Goal: Transaction & Acquisition: Purchase product/service

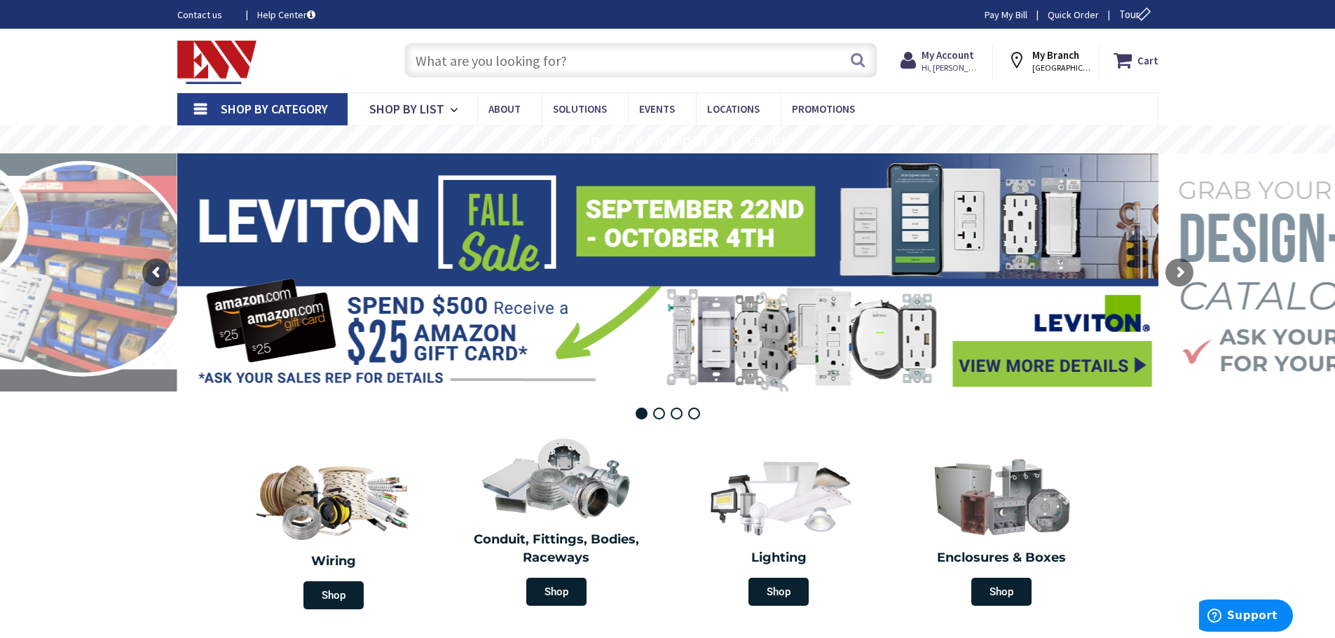
click at [488, 67] on input "text" at bounding box center [640, 60] width 473 height 35
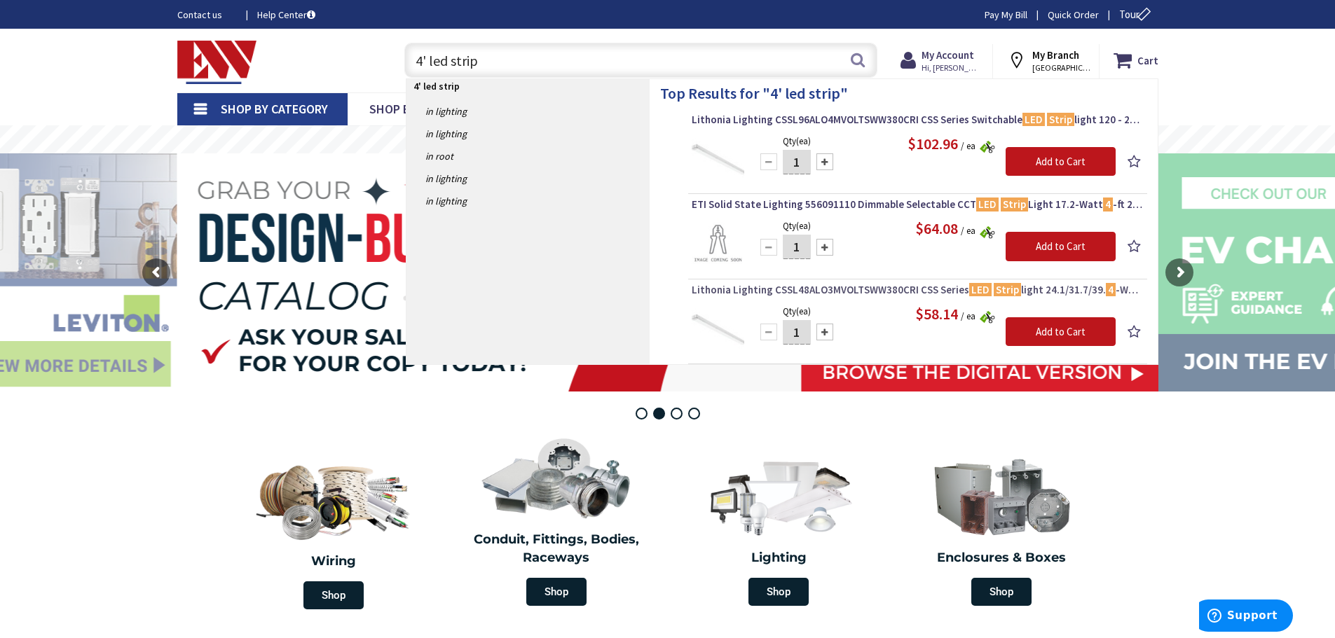
drag, startPoint x: 884, startPoint y: 204, endPoint x: 855, endPoint y: 294, distance: 94.2
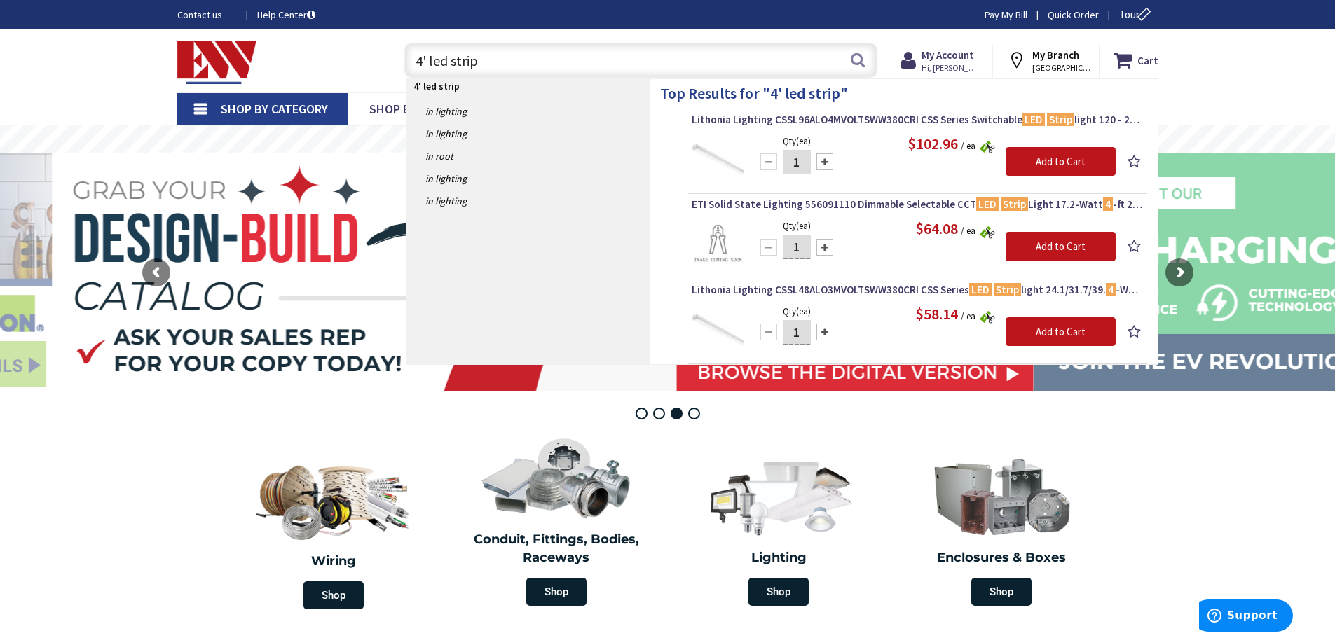
drag, startPoint x: 493, startPoint y: 72, endPoint x: 407, endPoint y: 61, distance: 86.2
click at [407, 61] on input "4' led strip" at bounding box center [640, 60] width 473 height 35
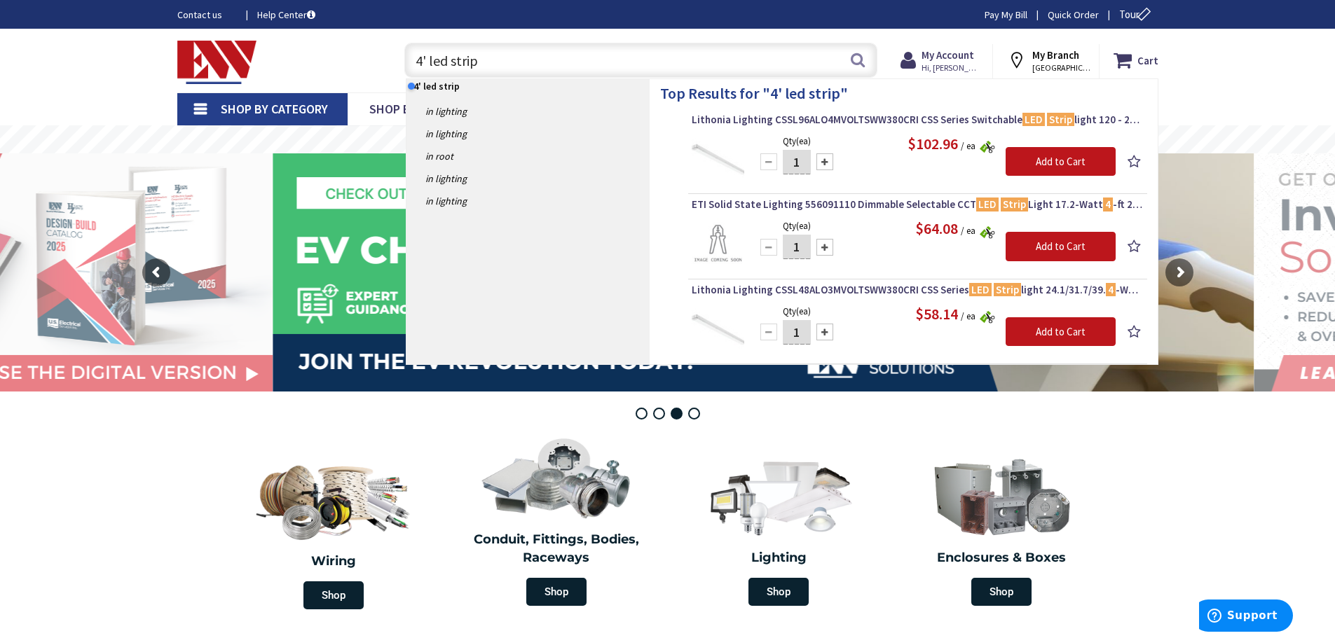
paste input "MNLK JBOXCVR M12"
type input "MNLK JBOXCVR M12"
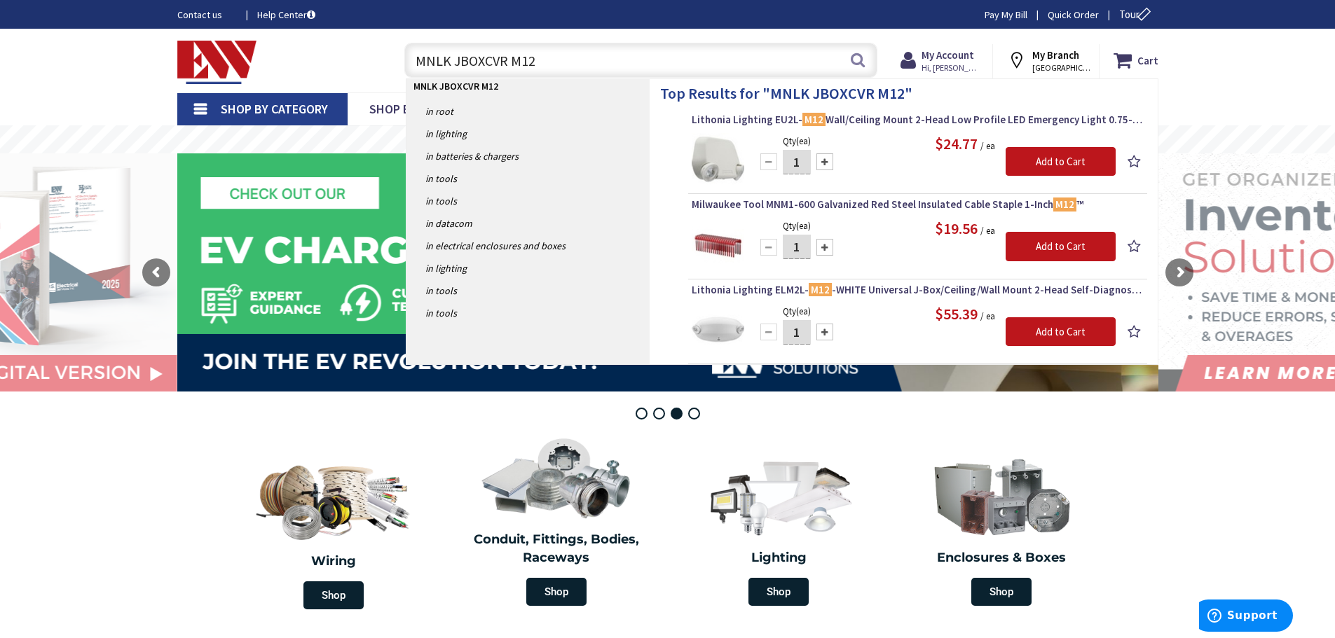
drag, startPoint x: 713, startPoint y: 71, endPoint x: 385, endPoint y: 64, distance: 328.0
click at [385, 64] on div "Toggle Nav MNLK JBOXCVR M12 MNLK JBOXCVR M12 Search Cart My Cart Close" at bounding box center [668, 60] width 1002 height 47
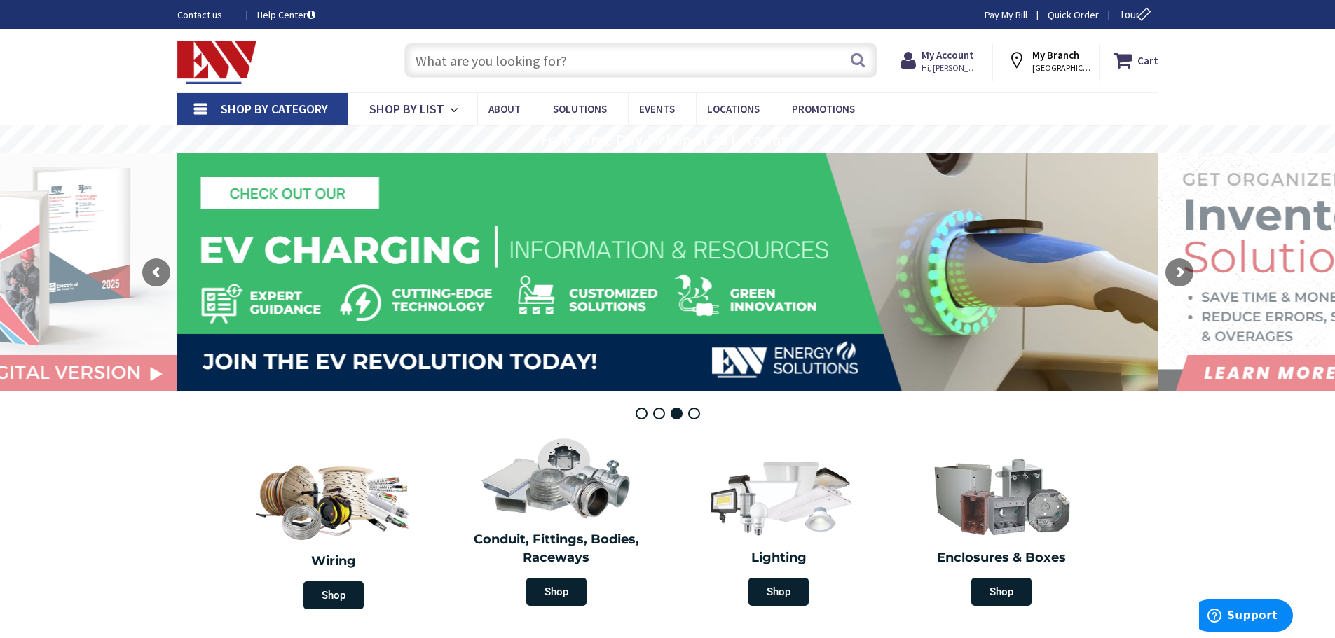
click at [561, 63] on input "text" at bounding box center [640, 60] width 473 height 35
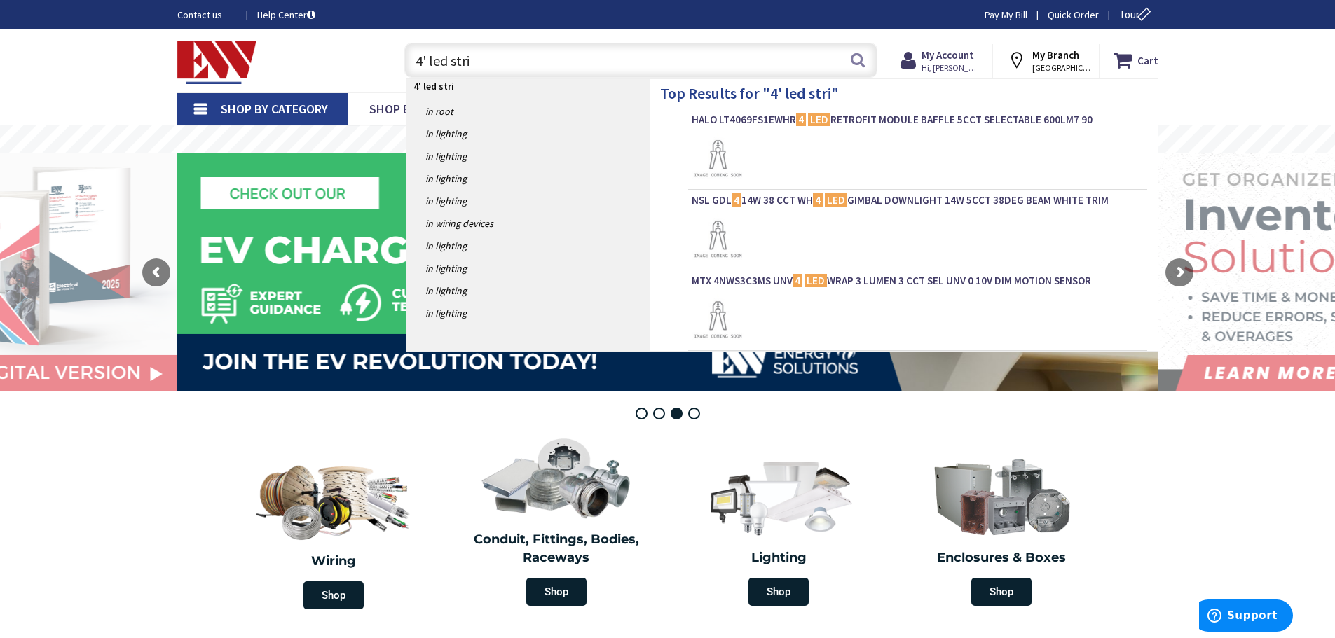
type input "4' led strip"
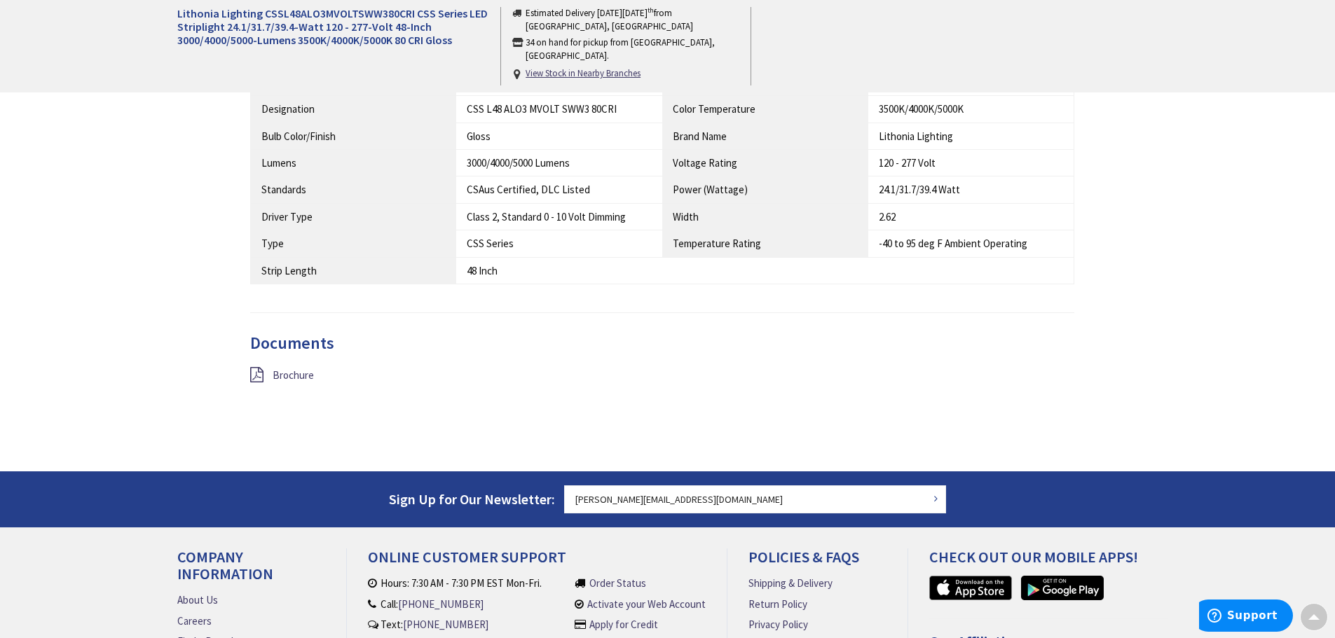
scroll to position [1191, 0]
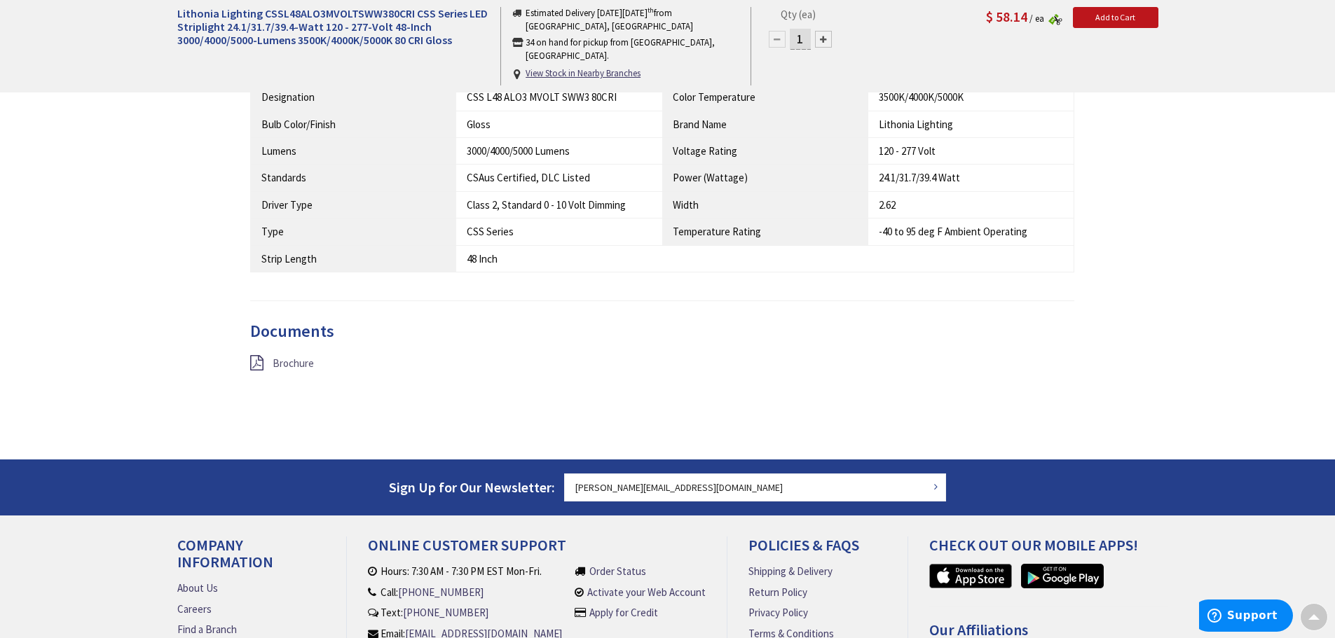
click at [282, 360] on span "Brochure" at bounding box center [293, 363] width 41 height 13
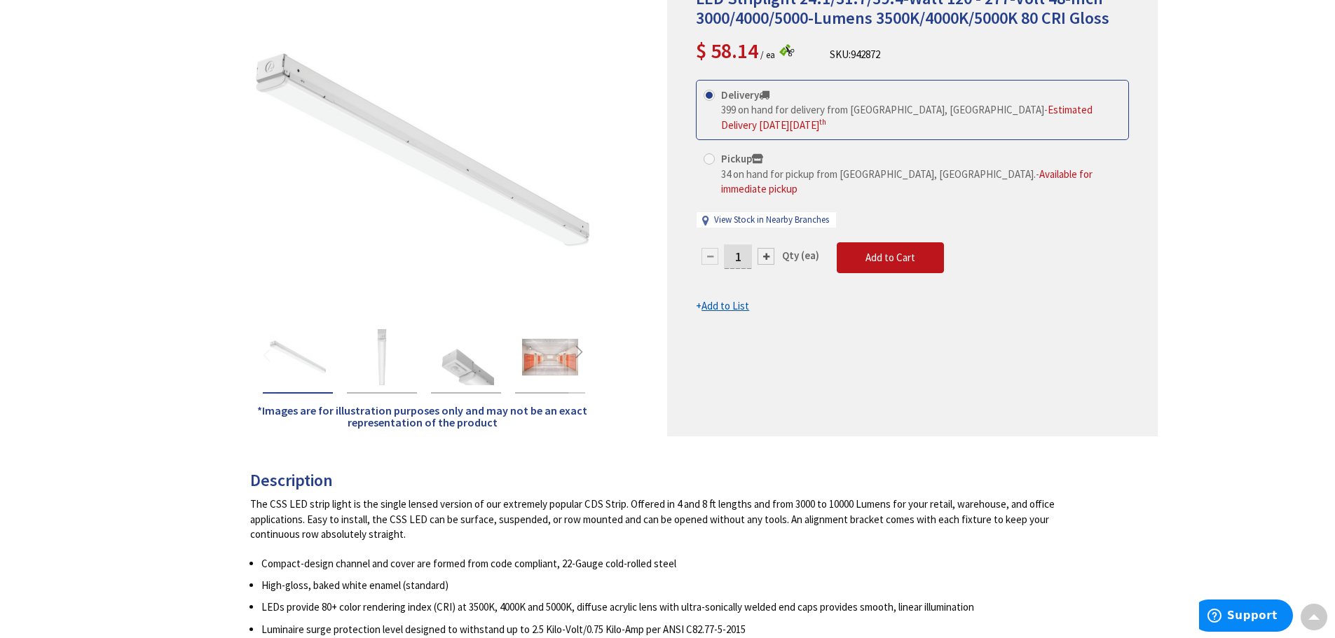
scroll to position [0, 0]
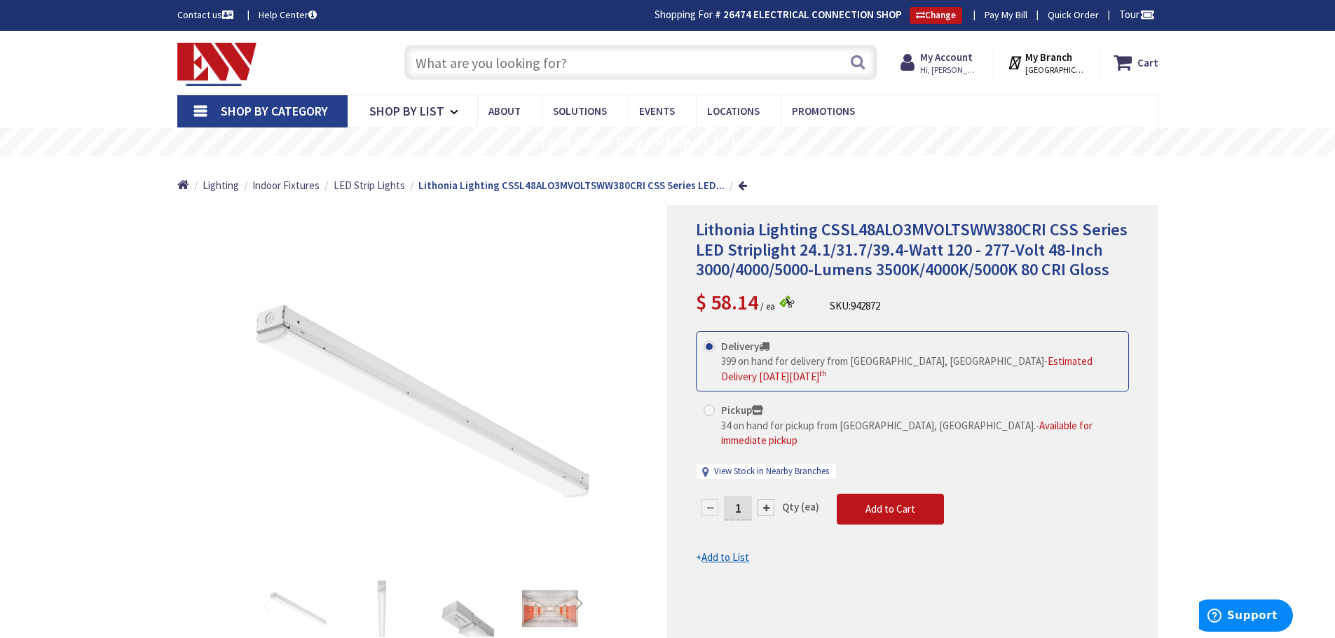
click at [592, 58] on input "text" at bounding box center [640, 62] width 473 height 35
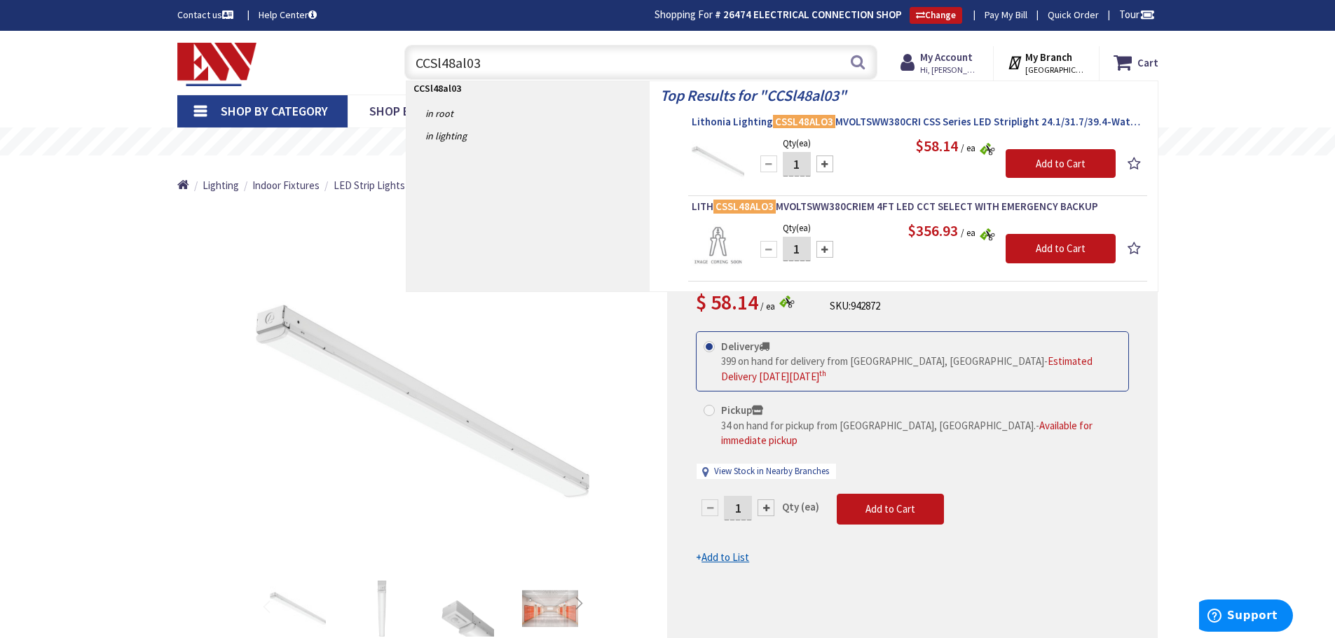
type input "CCSl48al03"
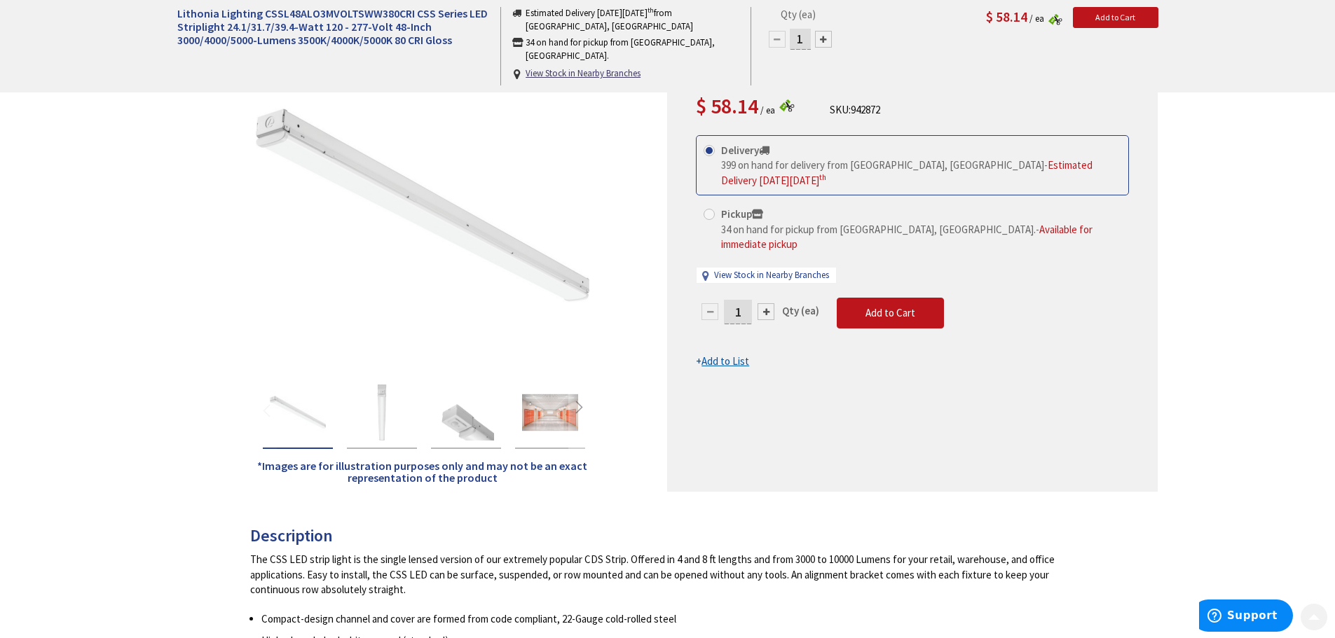
scroll to position [210, 0]
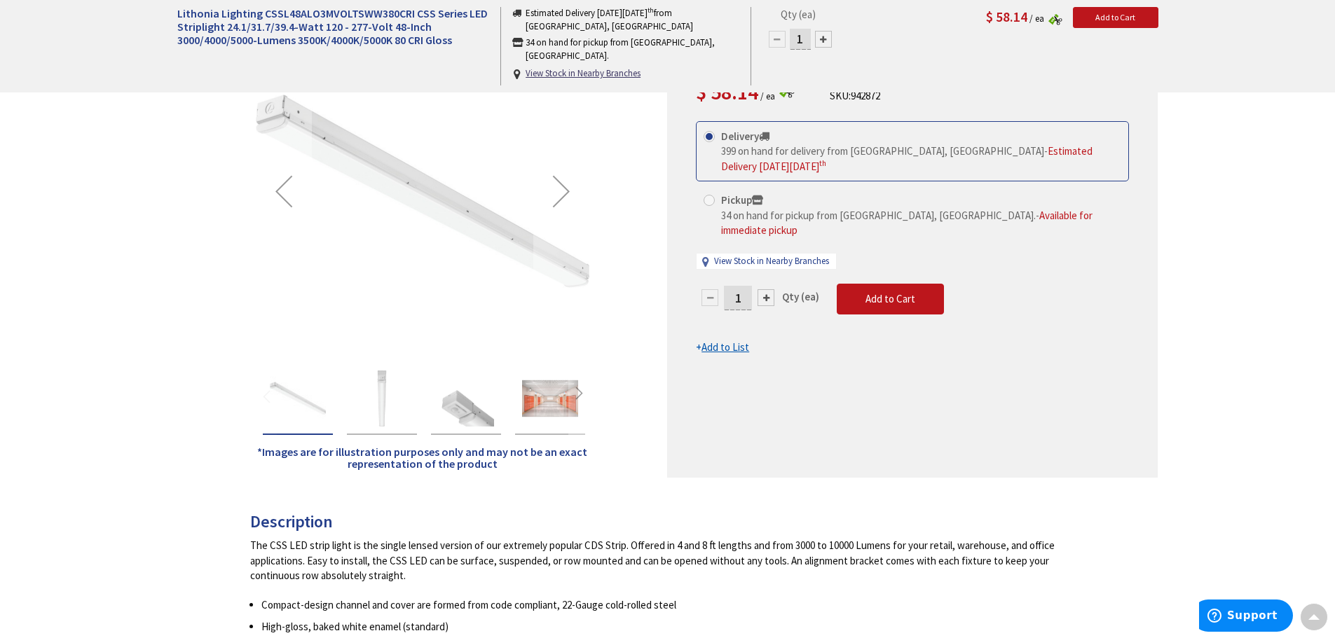
click at [464, 412] on img "Lithonia Lighting CSSL48ALO3MVOLTSWW380CRI CSS Series LED Striplight 24.1/31.7/…" at bounding box center [466, 399] width 56 height 56
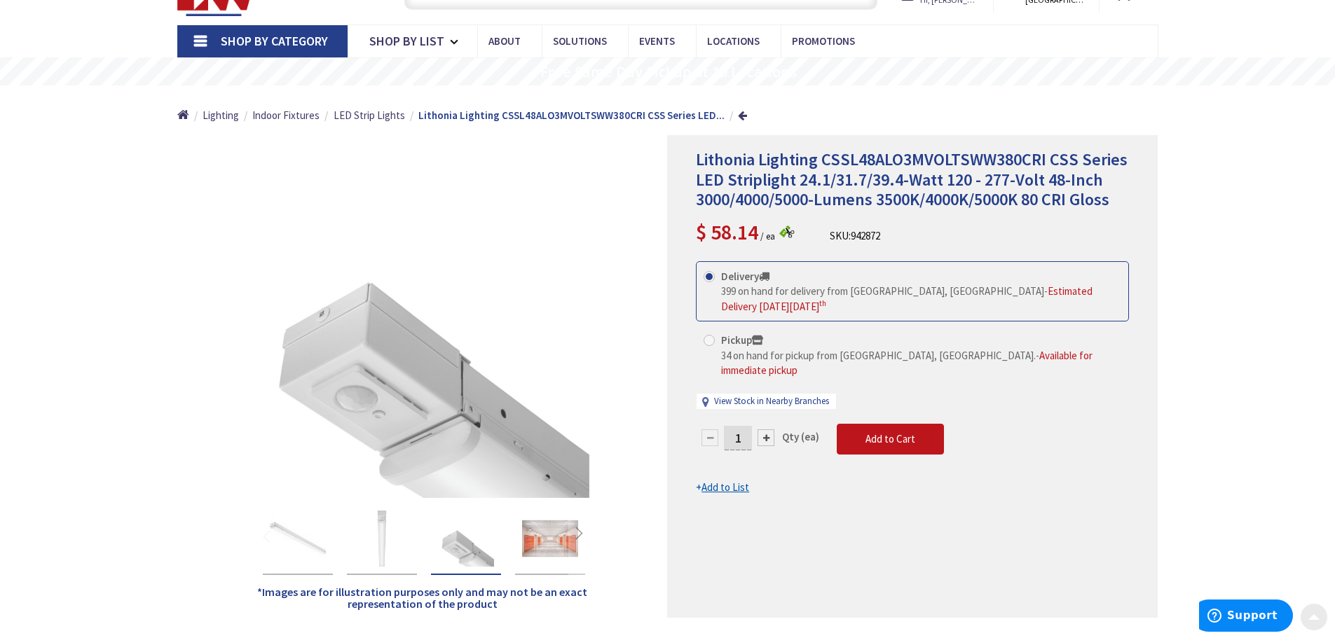
scroll to position [0, 0]
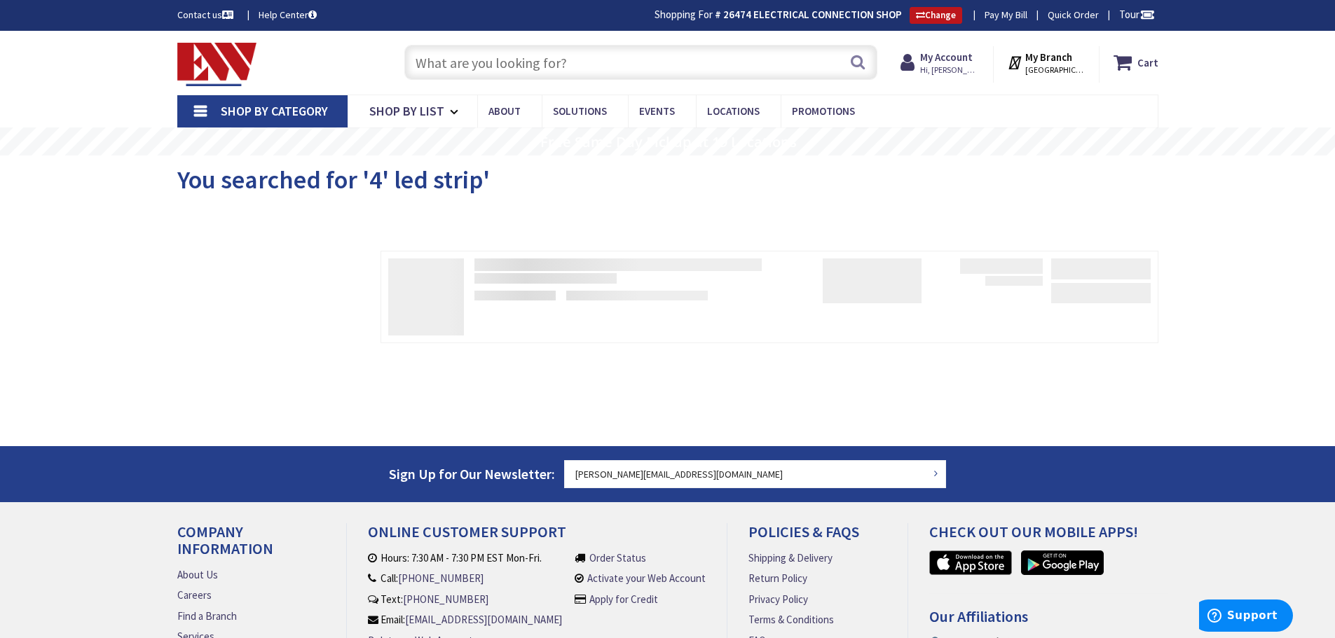
click at [557, 59] on input "text" at bounding box center [640, 62] width 473 height 35
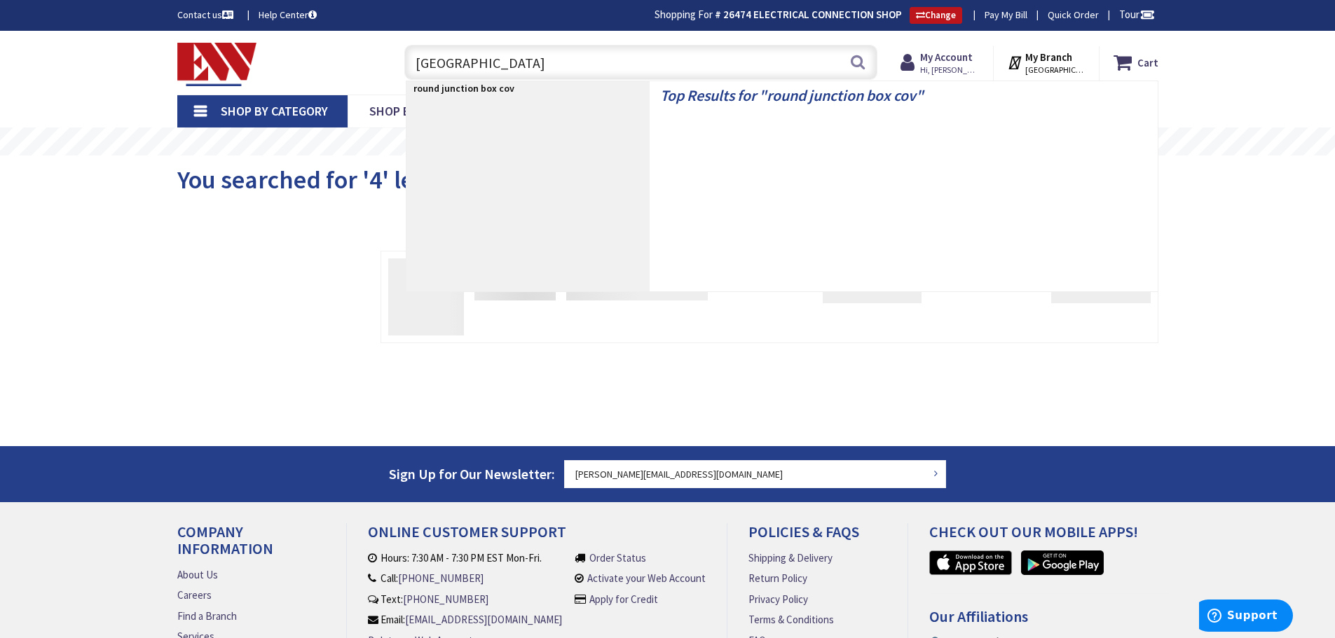
type input "round junction box cover"
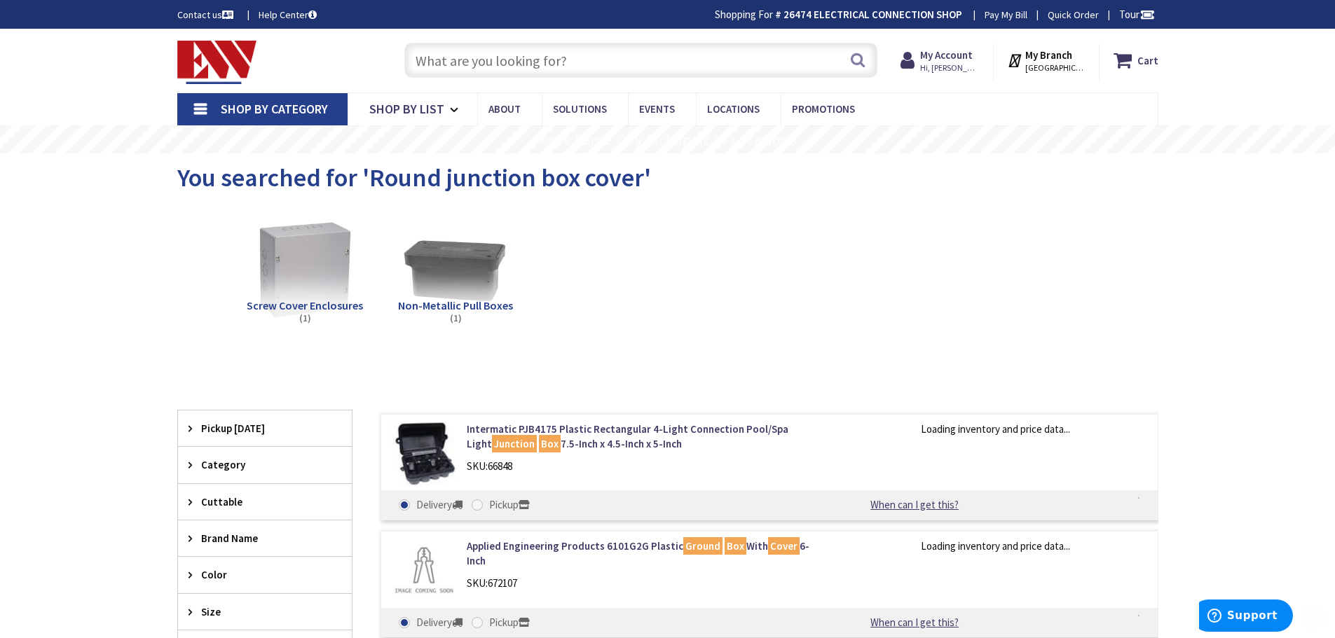
click at [564, 53] on input "text" at bounding box center [640, 60] width 473 height 35
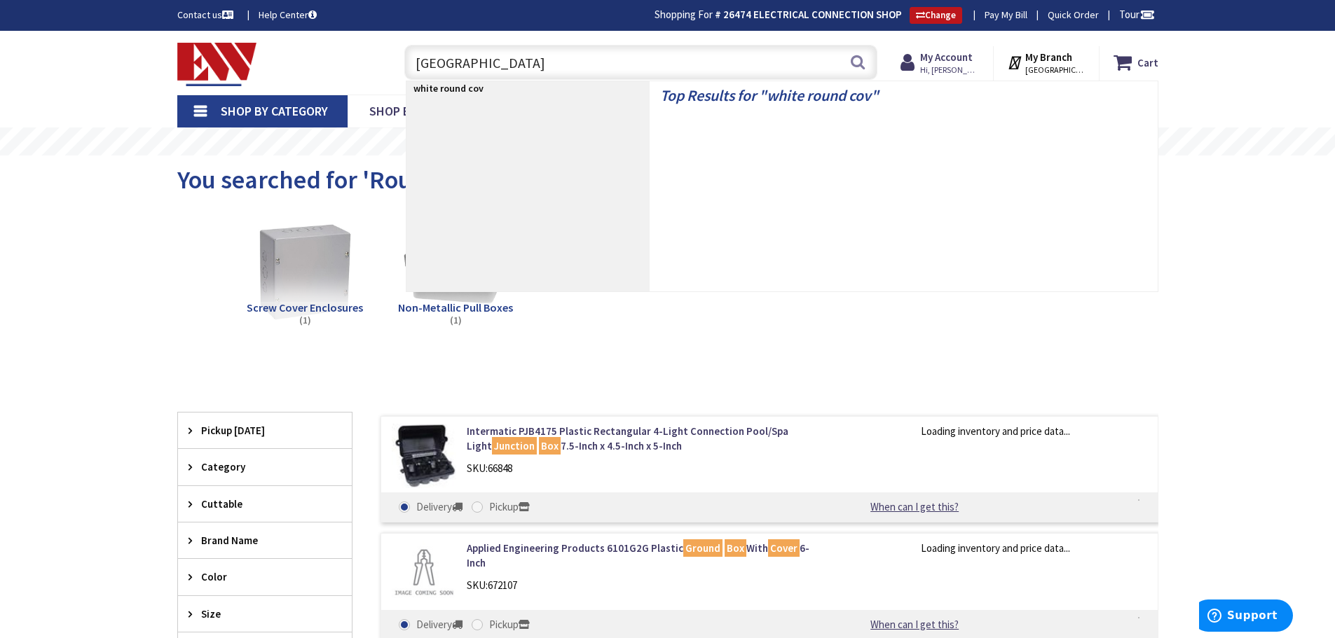
type input "white round cover"
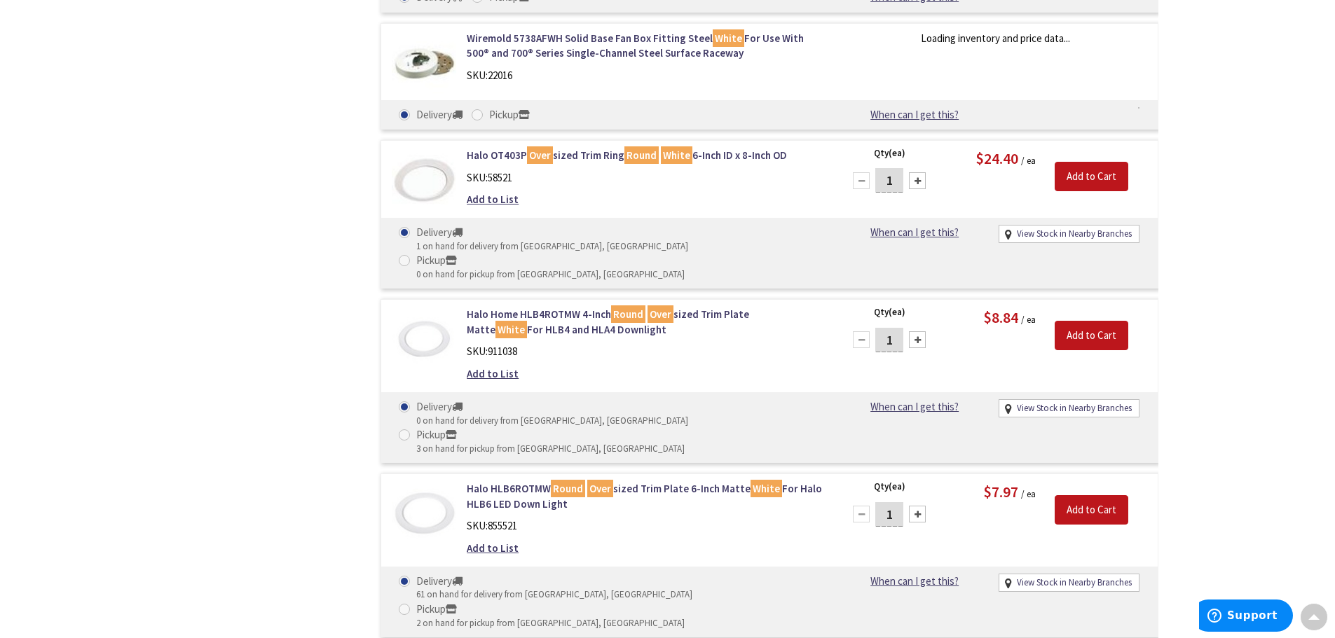
scroll to position [584, 0]
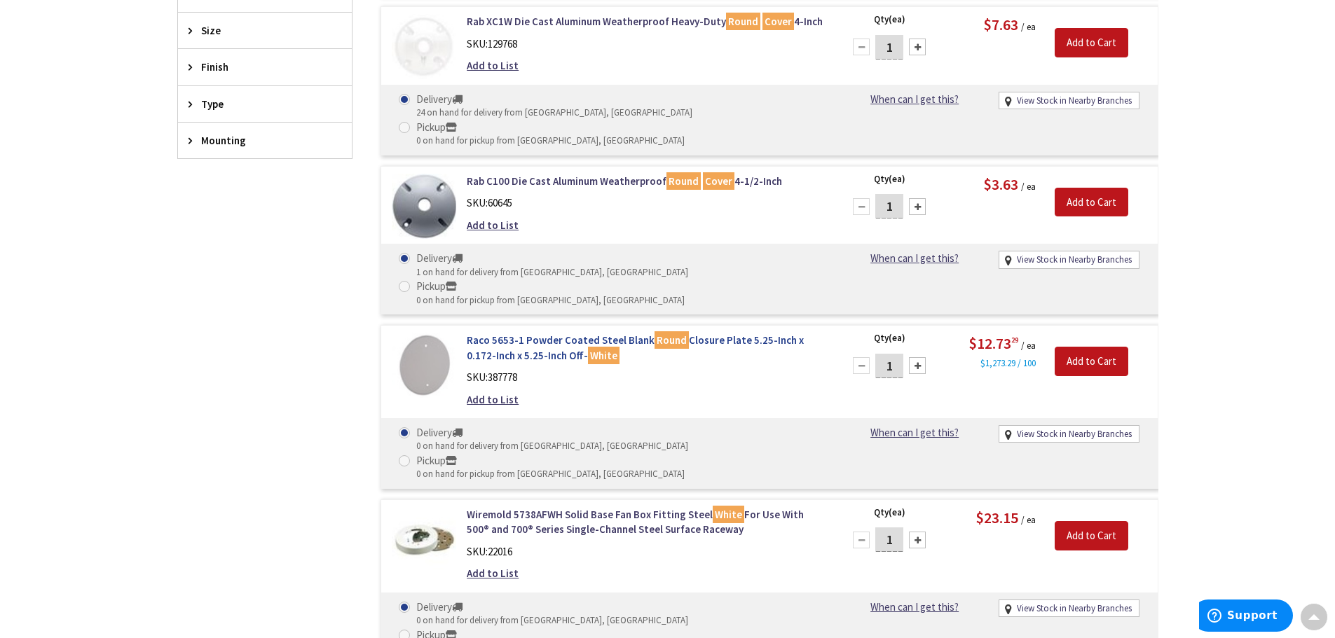
click at [628, 279] on div "Pickup" at bounding box center [550, 286] width 268 height 15
click at [411, 282] on input "Pickup 0 on hand for pickup from New Britain, CT" at bounding box center [406, 286] width 9 height 9
radio input "true"
click at [397, 251] on div "Delivery 1 on hand for delivery from Middletown, CT Pickup 0 on hand for pickup…" at bounding box center [610, 279] width 445 height 56
click at [403, 253] on span at bounding box center [404, 258] width 11 height 11
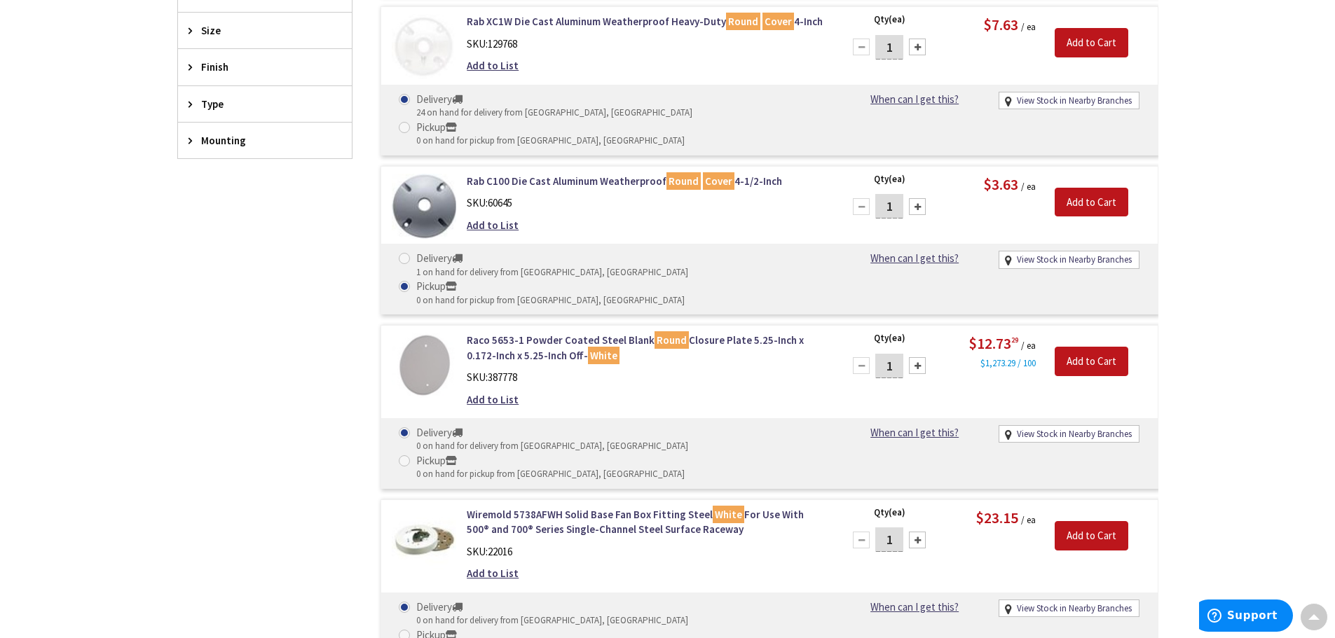
click at [403, 254] on input "Delivery 1 on hand for delivery from Middletown, CT" at bounding box center [406, 258] width 9 height 9
radio input "true"
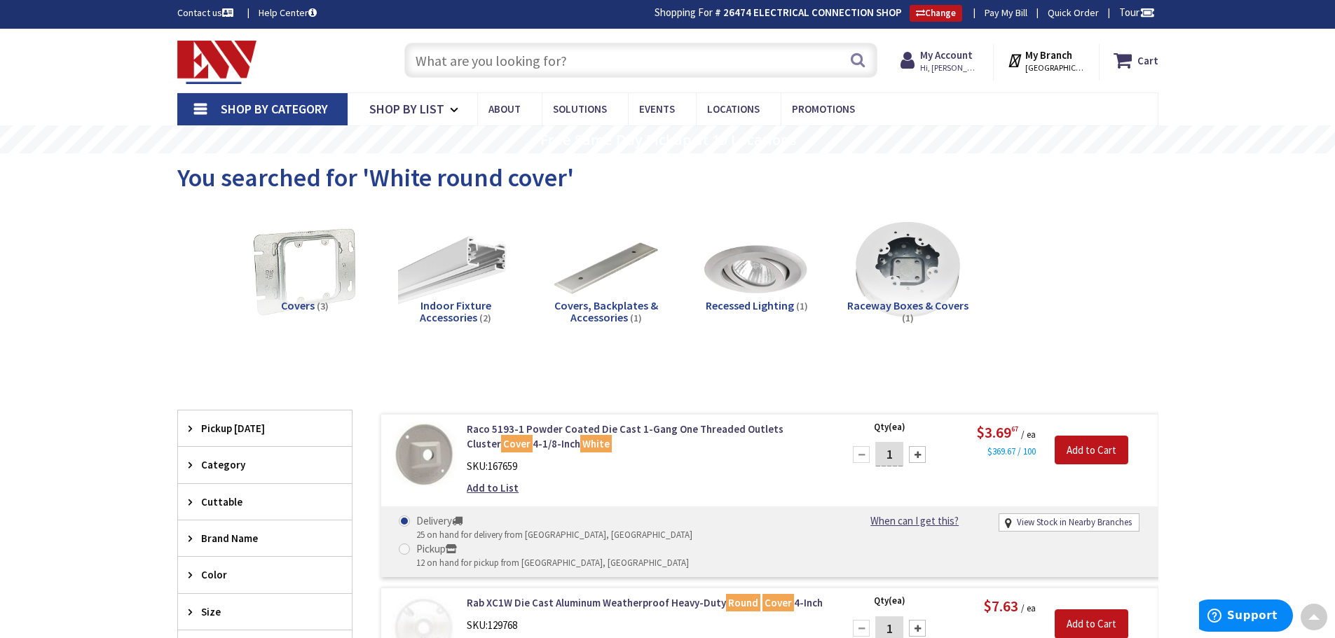
scroll to position [0, 0]
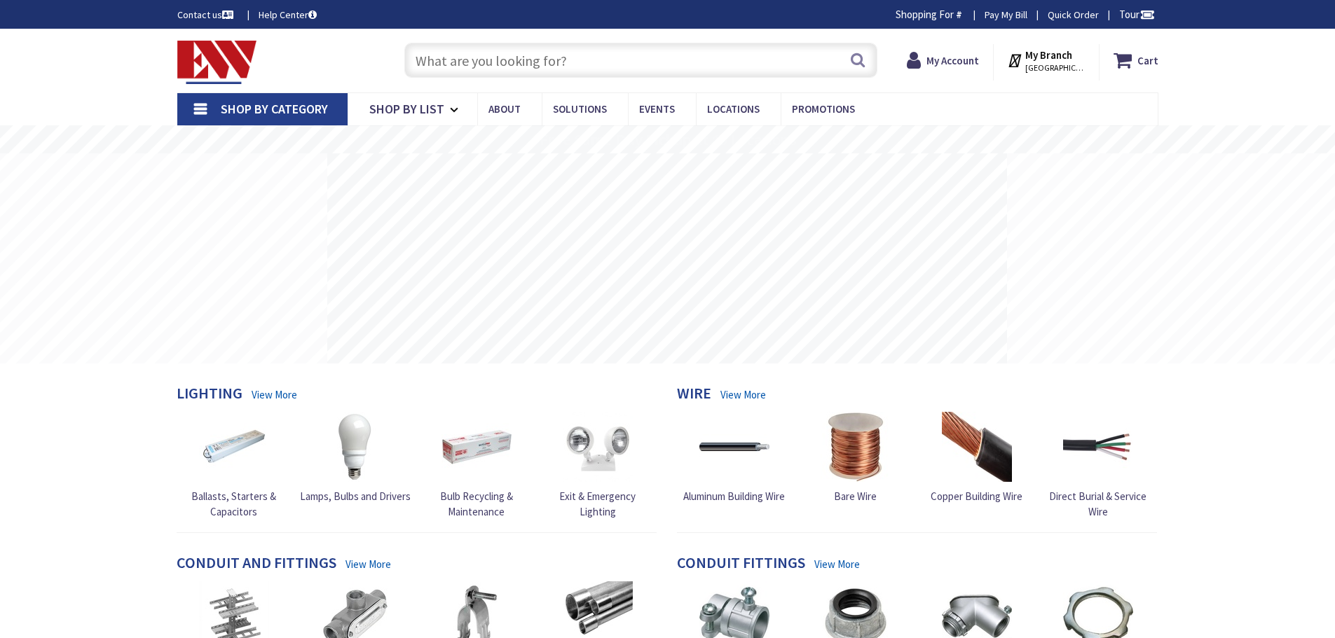
click at [516, 63] on input "text" at bounding box center [640, 60] width 473 height 35
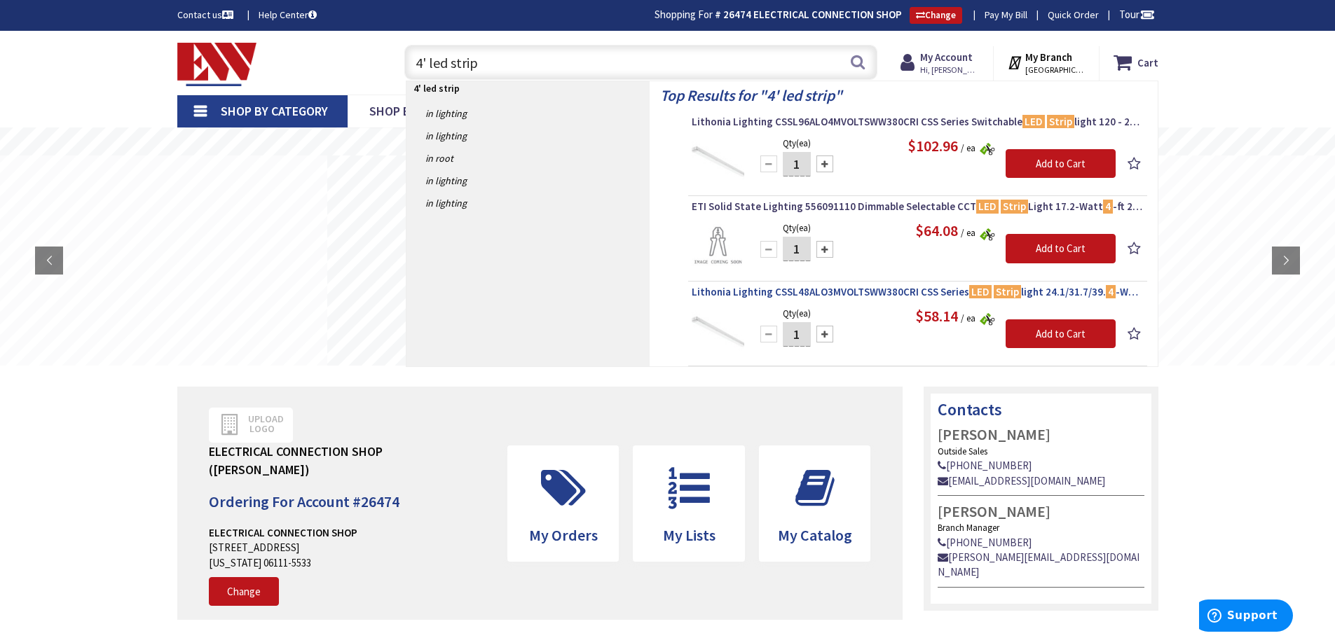
type input "4' led strip"
click at [500, 64] on input "4' led strip" at bounding box center [640, 62] width 473 height 35
click at [849, 65] on button "Search" at bounding box center [857, 62] width 18 height 32
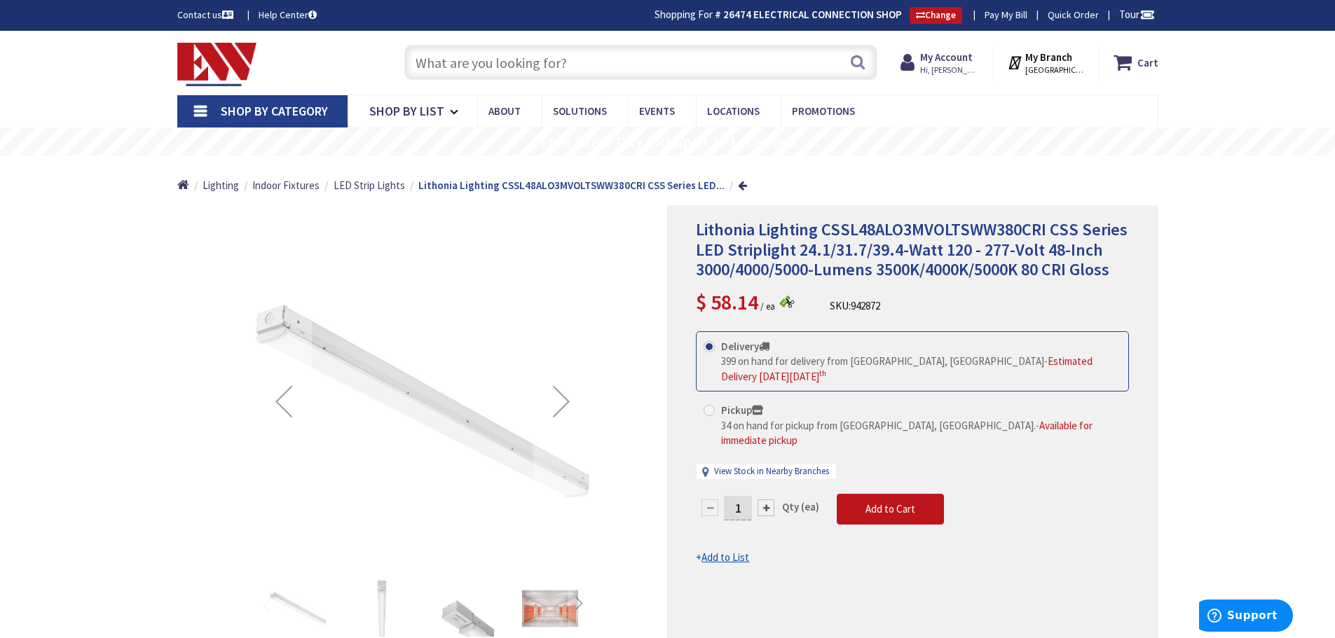
click at [466, 62] on input "text" at bounding box center [640, 62] width 473 height 35
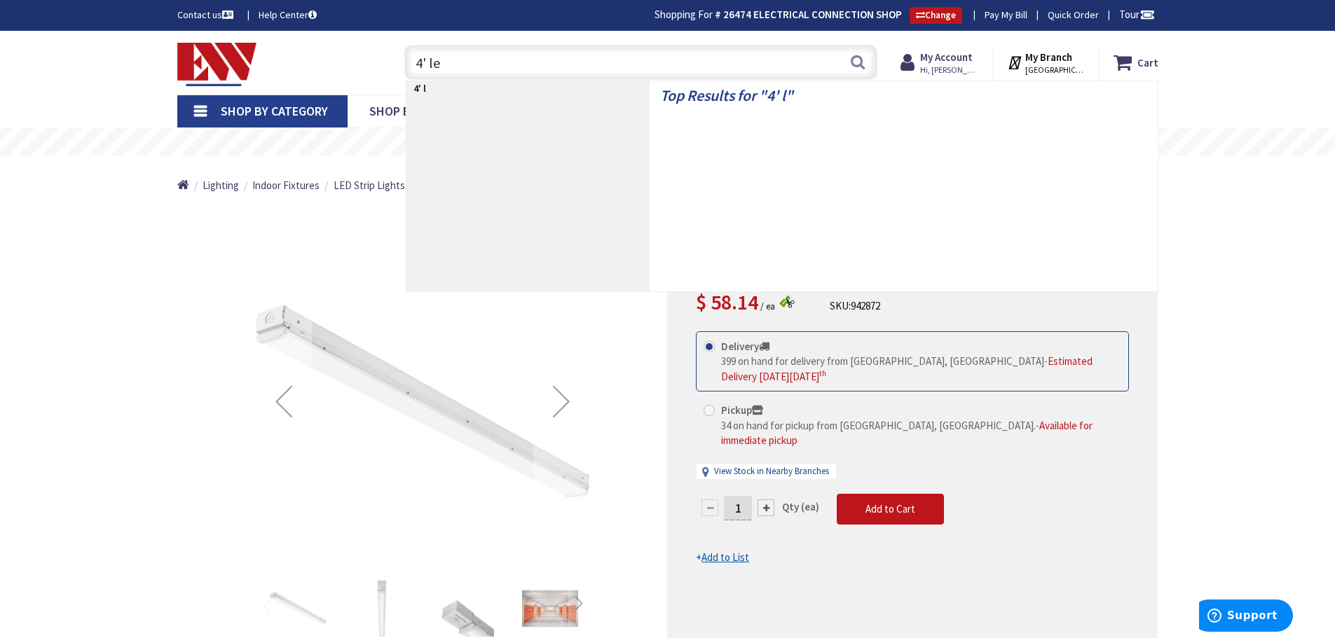
type input "4' led"
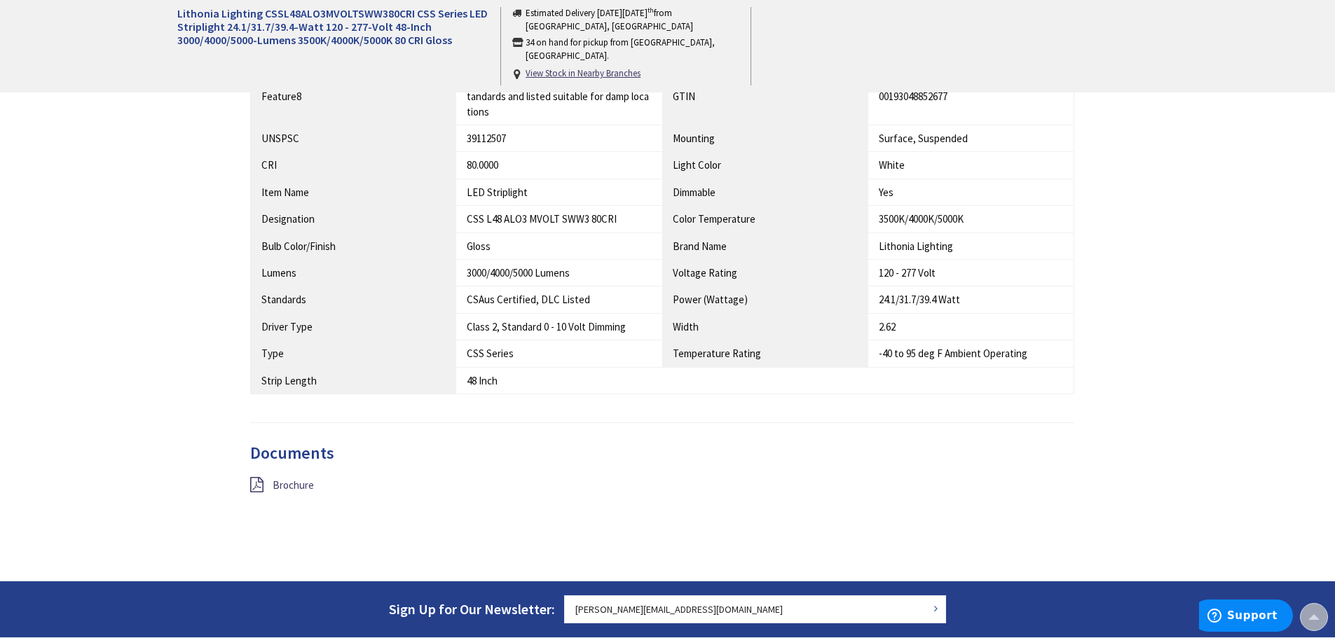
scroll to position [1331, 0]
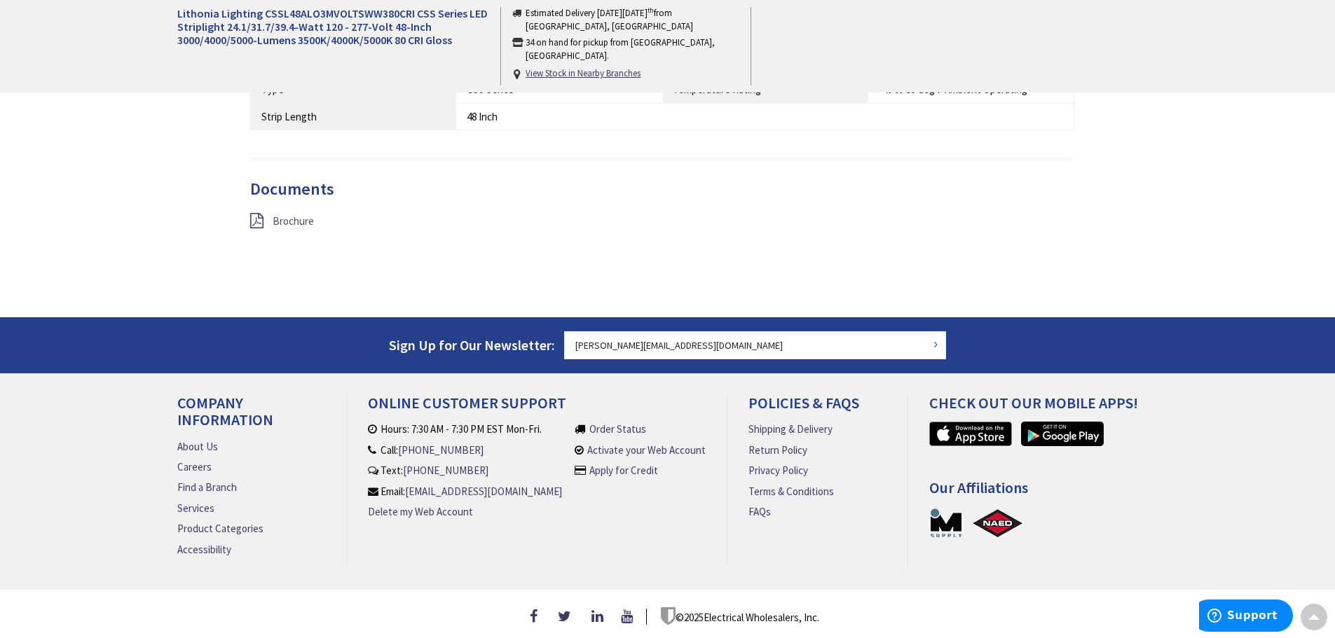
click at [294, 221] on span "Brochure" at bounding box center [293, 220] width 41 height 13
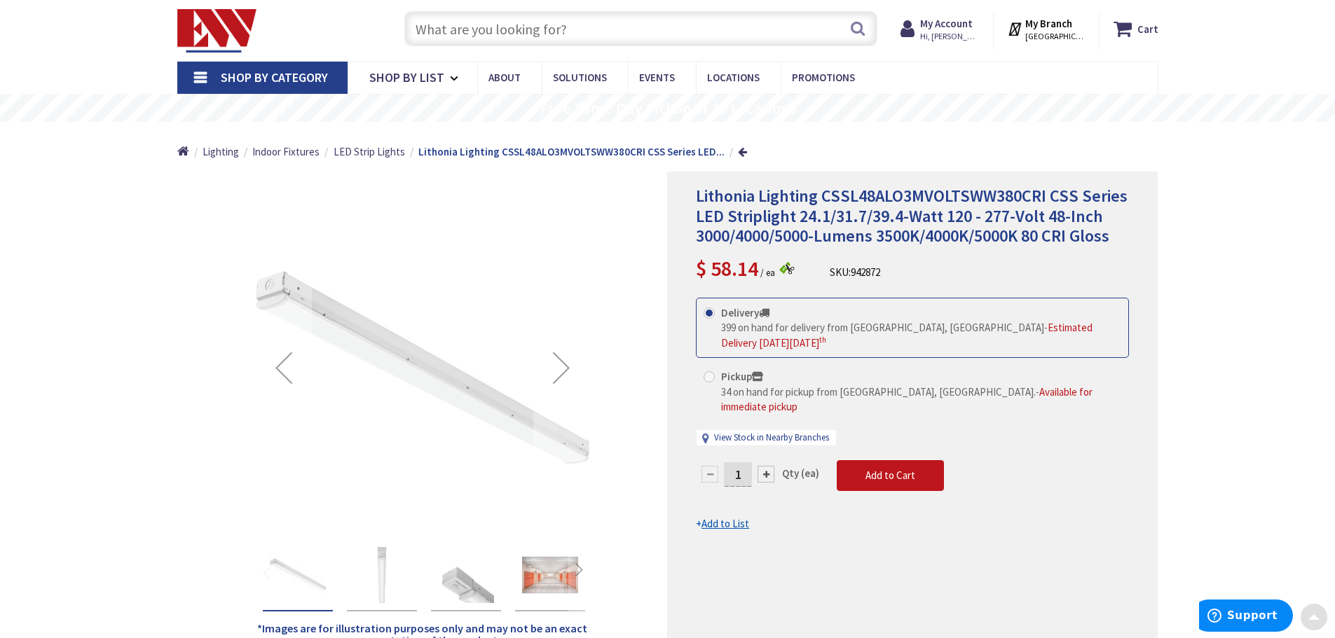
scroll to position [0, 0]
